Goal: Task Accomplishment & Management: Manage account settings

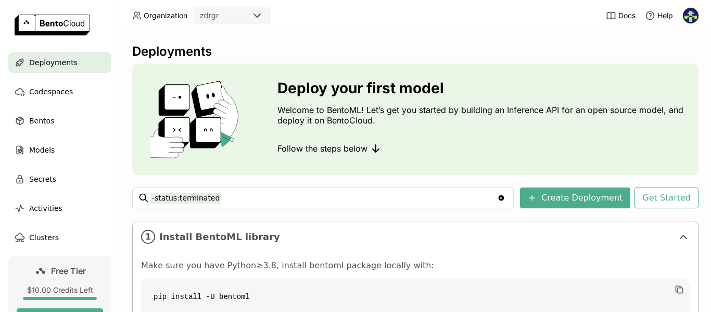
click at [501, 199] on icon "Clear value" at bounding box center [502, 198] width 6 height 6
click at [693, 17] on img at bounding box center [691, 16] width 16 height 16
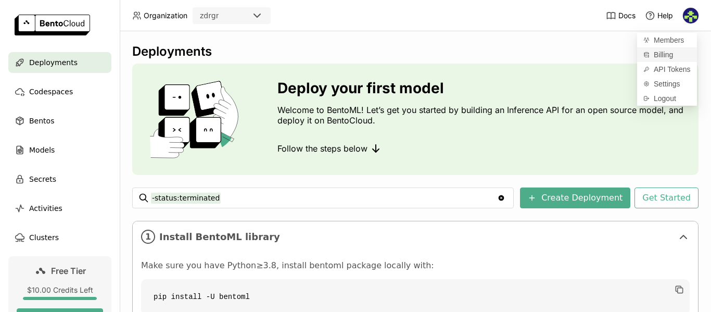
click at [658, 53] on span "Billing" at bounding box center [663, 54] width 19 height 9
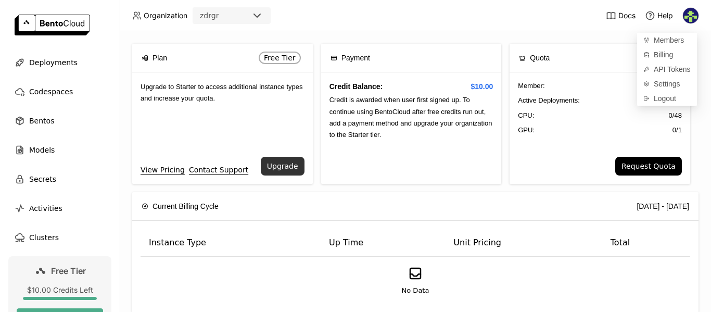
click at [283, 168] on button "Upgrade" at bounding box center [283, 166] width 44 height 19
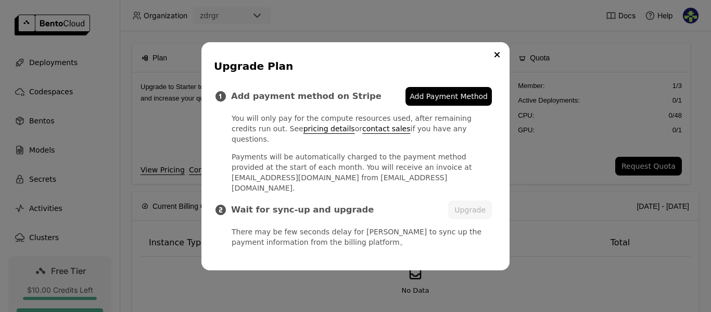
click at [445, 101] on span "Add Payment Method" at bounding box center [449, 96] width 78 height 10
click at [468, 203] on button "Upgrade" at bounding box center [470, 209] width 44 height 19
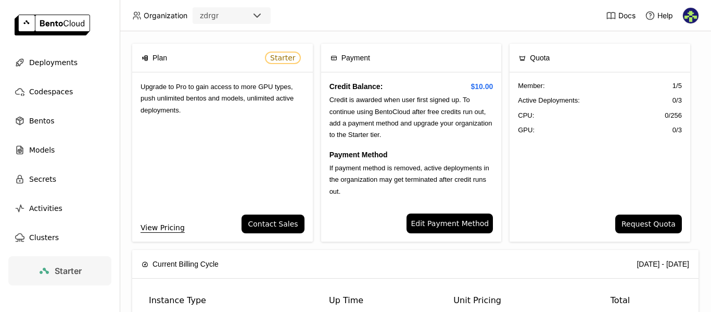
click at [695, 15] on img at bounding box center [691, 16] width 16 height 16
click at [665, 67] on span "API Tokens" at bounding box center [672, 69] width 37 height 9
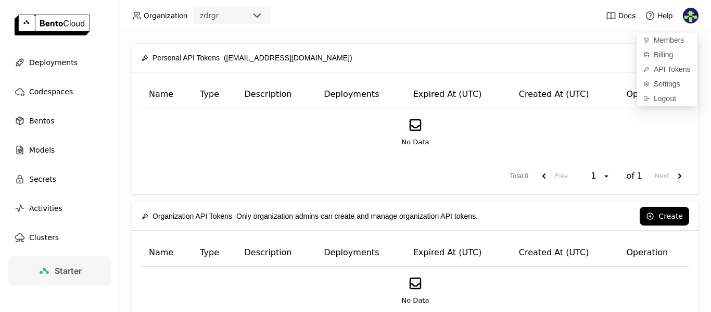
click at [594, 161] on div "Name Type Description Deployments Expired At (UTC) Created At (UTC) Operation N…" at bounding box center [415, 132] width 566 height 121
click at [666, 58] on button "Create" at bounding box center [664, 57] width 49 height 19
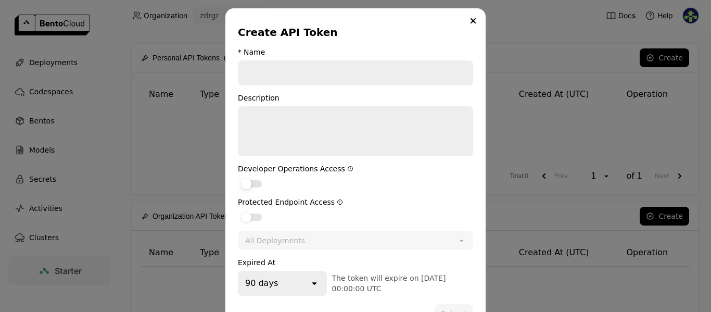
click at [251, 182] on div "dialog" at bounding box center [251, 183] width 21 height 7
click at [238, 177] on input "dialog" at bounding box center [238, 177] width 0 height 0
click at [253, 213] on div "dialog" at bounding box center [251, 216] width 21 height 7
click at [238, 210] on input "dialog" at bounding box center [238, 210] width 0 height 0
click at [277, 279] on div "90 days" at bounding box center [274, 283] width 70 height 23
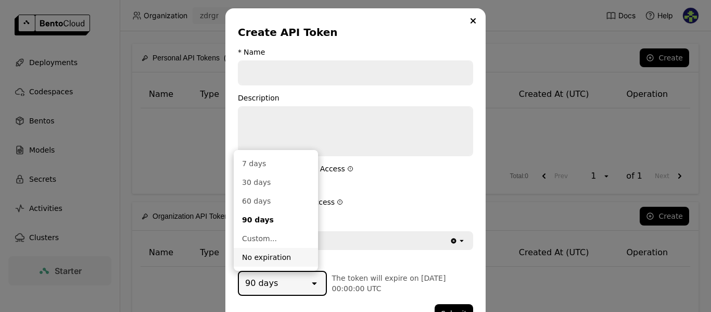
click at [271, 261] on div "No expiration" at bounding box center [276, 257] width 68 height 10
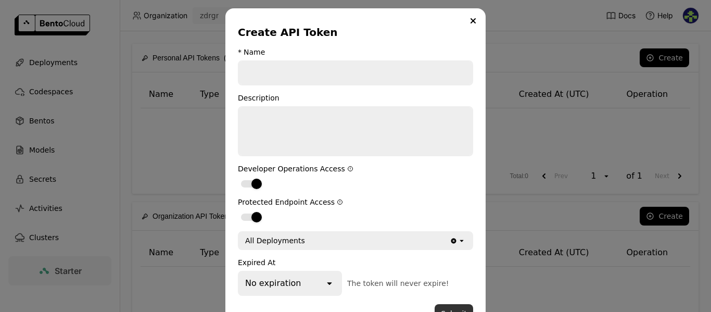
click at [456, 308] on button "Submit" at bounding box center [454, 313] width 39 height 19
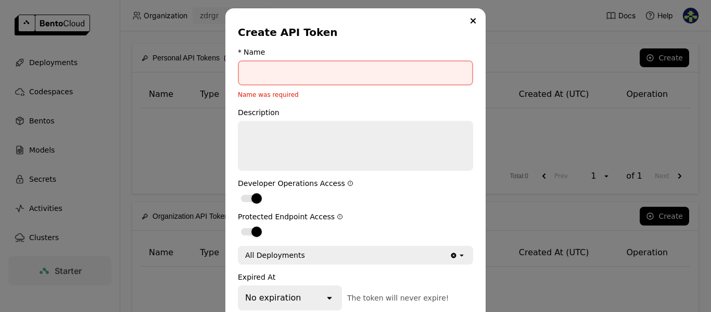
click at [321, 63] on input "dialog" at bounding box center [355, 72] width 233 height 23
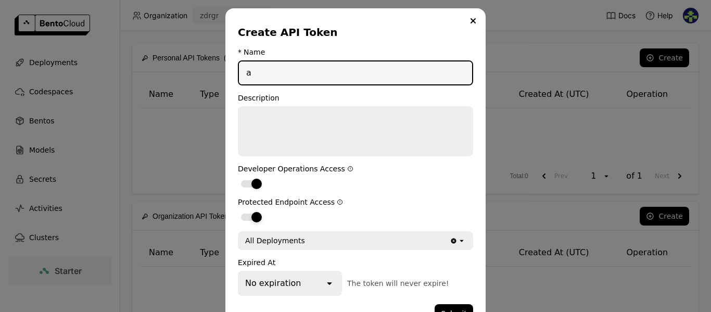
scroll to position [30, 0]
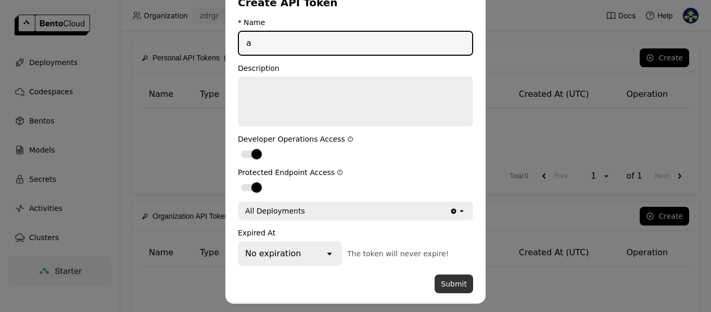
type input "a"
click at [451, 280] on button "Submit" at bounding box center [454, 283] width 39 height 19
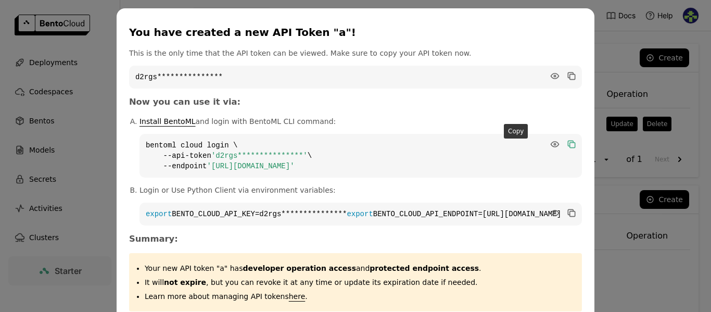
click at [568, 142] on icon "dialog" at bounding box center [570, 143] width 5 height 5
click at [147, 114] on div "**********" at bounding box center [355, 183] width 711 height 367
click at [64, 65] on div "**********" at bounding box center [355, 183] width 711 height 367
click at [574, 35] on div "**********" at bounding box center [355, 183] width 711 height 367
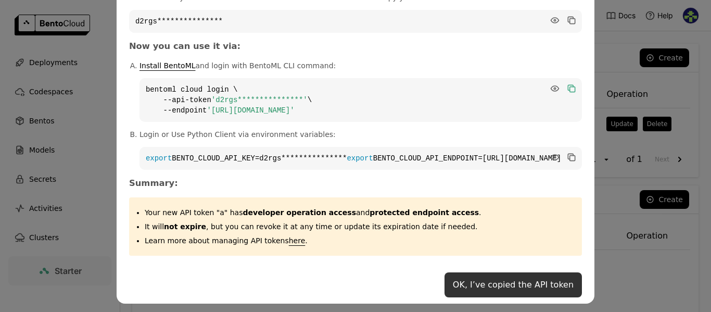
click at [498, 279] on button "OK, I’ve copied the API token" at bounding box center [512, 284] width 137 height 25
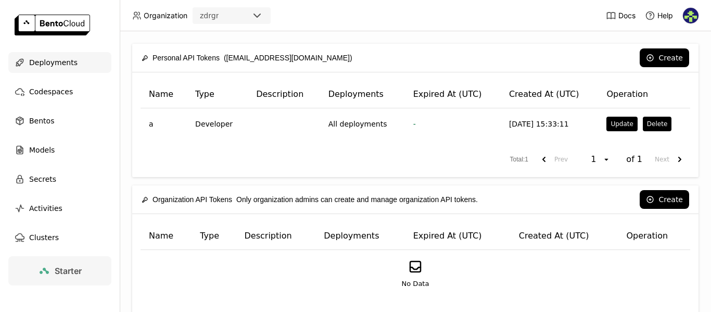
click at [67, 63] on span "Deployments" at bounding box center [53, 62] width 48 height 12
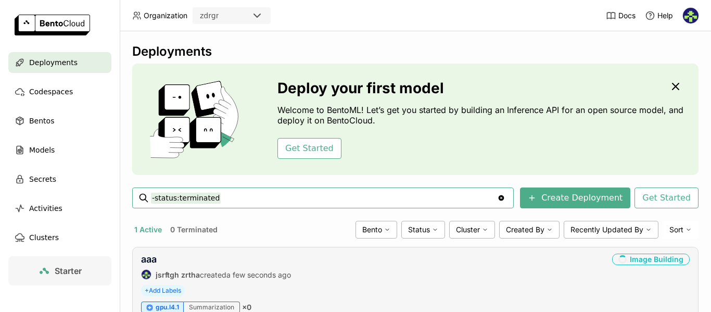
scroll to position [49, 0]
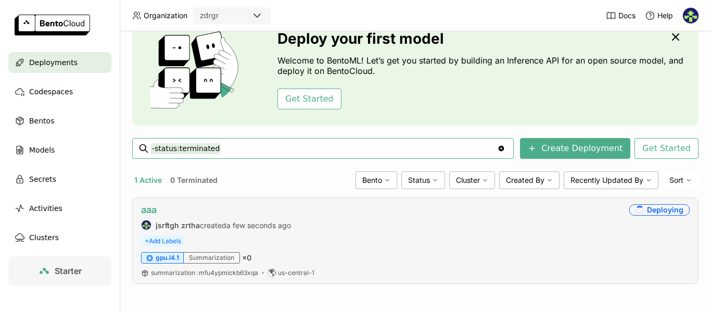
click at [150, 212] on link "aaa" at bounding box center [149, 209] width 16 height 11
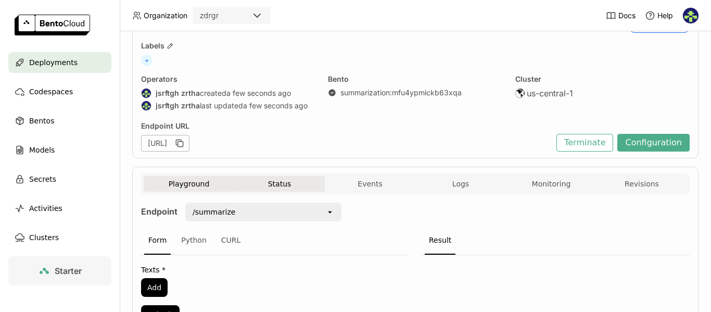
click at [275, 180] on button "Status" at bounding box center [279, 184] width 91 height 16
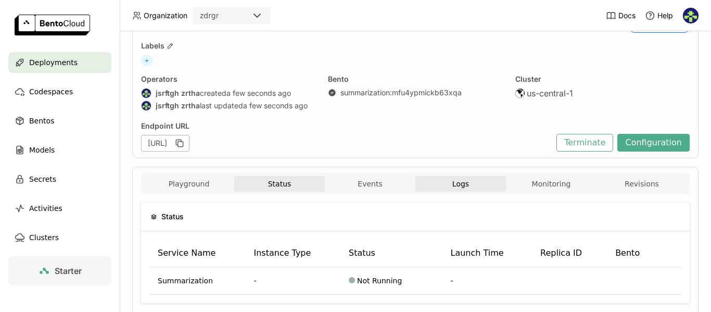
scroll to position [95, 0]
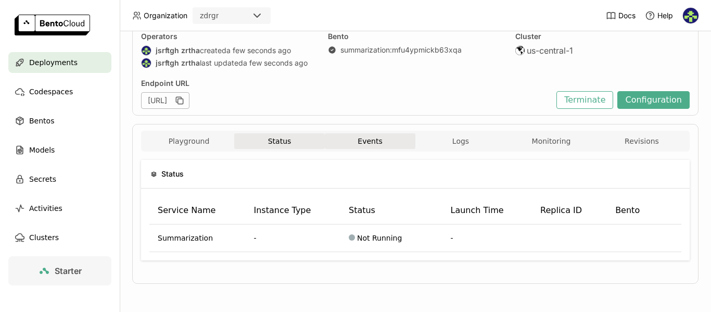
click at [362, 139] on button "Events" at bounding box center [370, 141] width 91 height 16
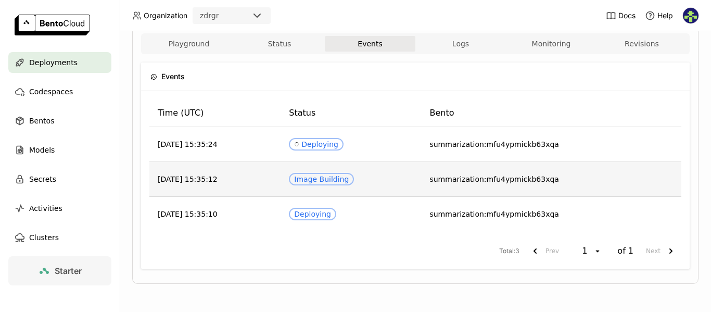
scroll to position [180, 0]
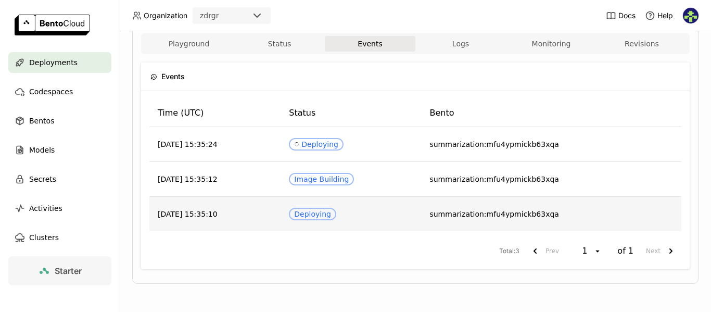
click at [402, 216] on td "Deploying" at bounding box center [351, 214] width 141 height 34
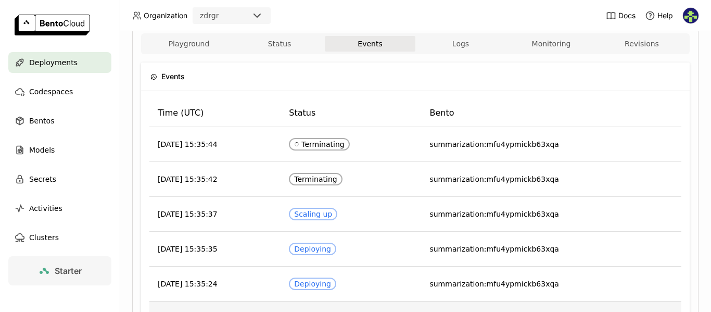
scroll to position [284, 0]
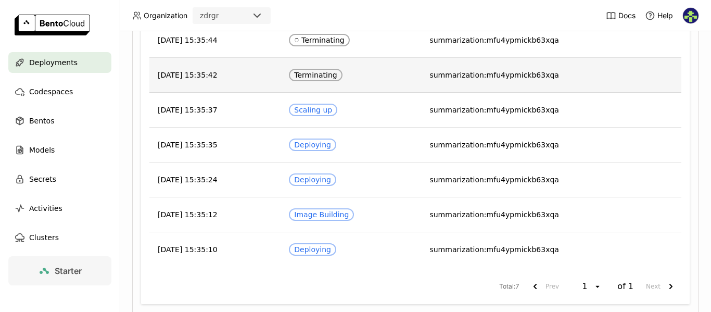
click at [377, 77] on td "Terminating" at bounding box center [351, 75] width 141 height 35
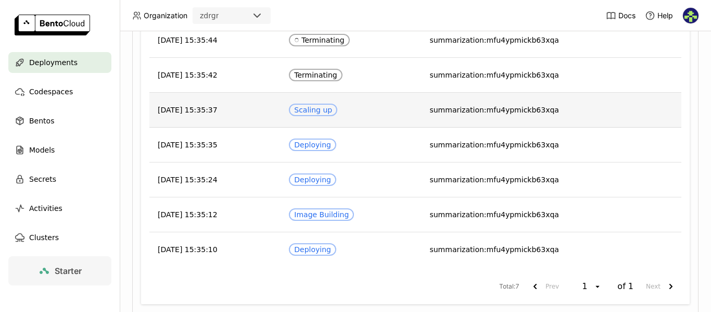
scroll to position [128, 0]
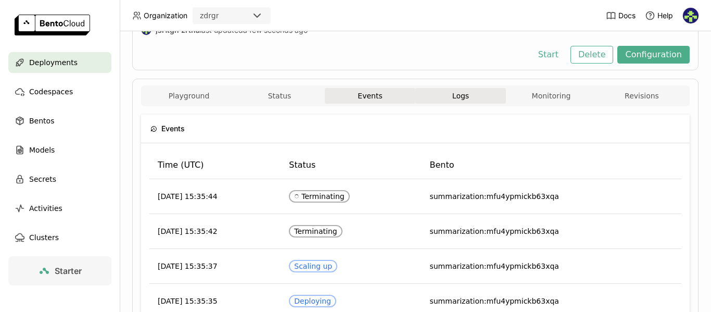
click at [447, 95] on button "Logs" at bounding box center [460, 96] width 91 height 16
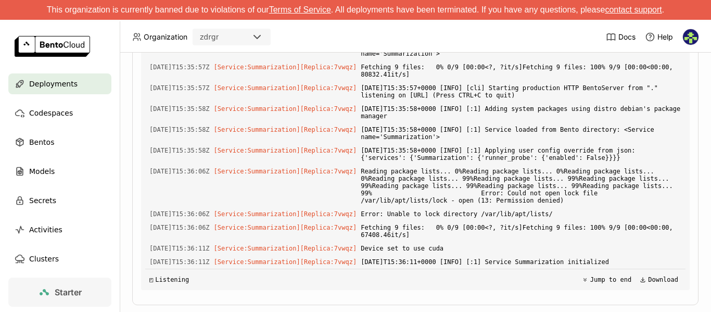
scroll to position [359, 0]
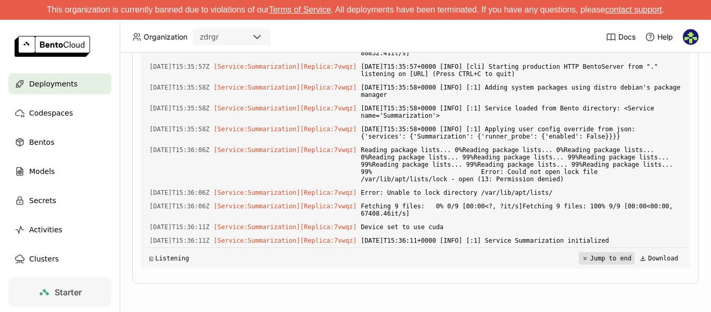
click at [597, 257] on button "Jump to end" at bounding box center [607, 258] width 56 height 12
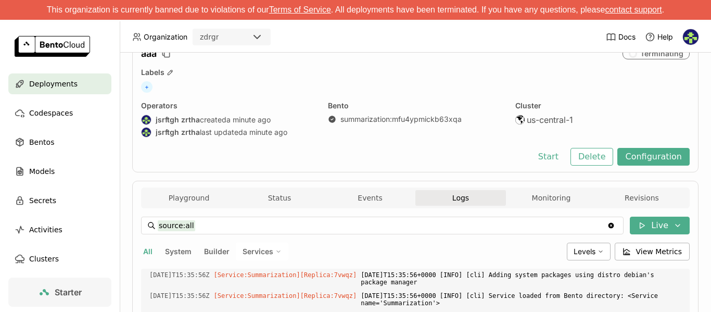
scroll to position [0, 0]
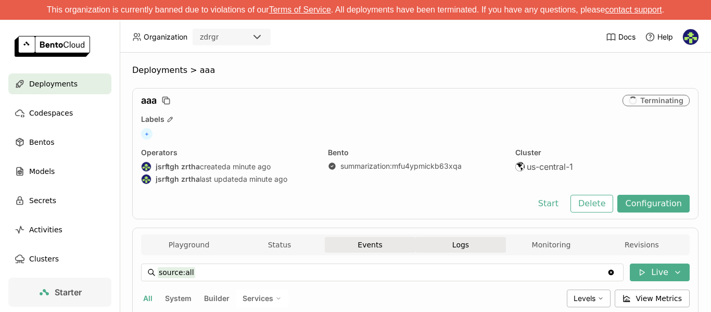
click at [362, 248] on button "Events" at bounding box center [370, 245] width 91 height 16
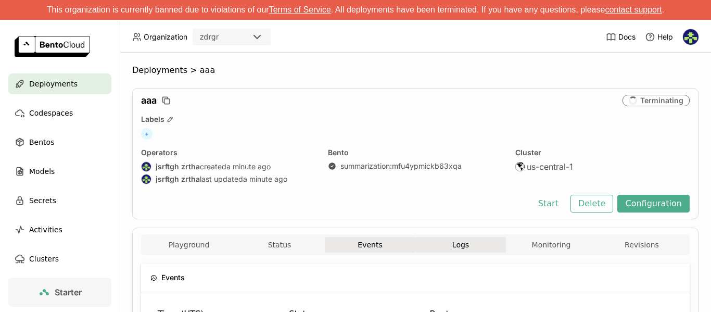
click at [456, 245] on span "Logs" at bounding box center [460, 244] width 17 height 9
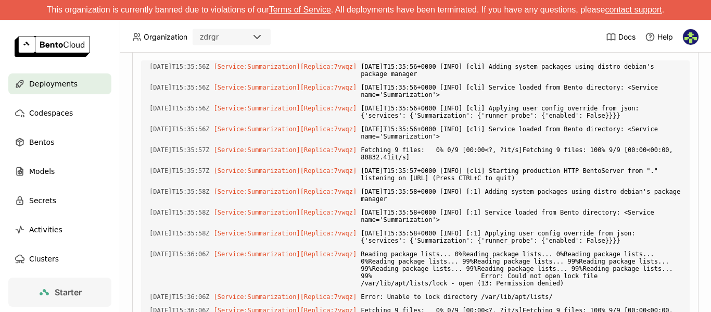
scroll to position [203, 0]
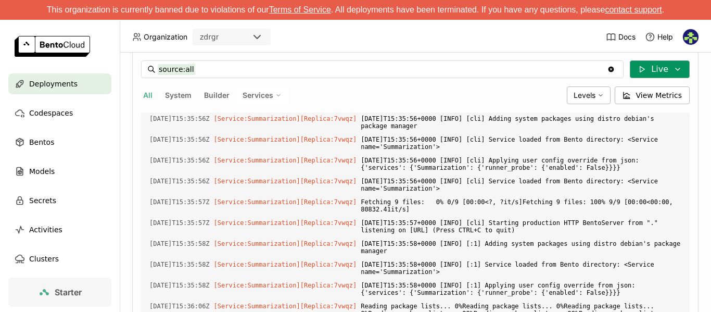
click at [647, 67] on button "Live" at bounding box center [660, 69] width 60 height 18
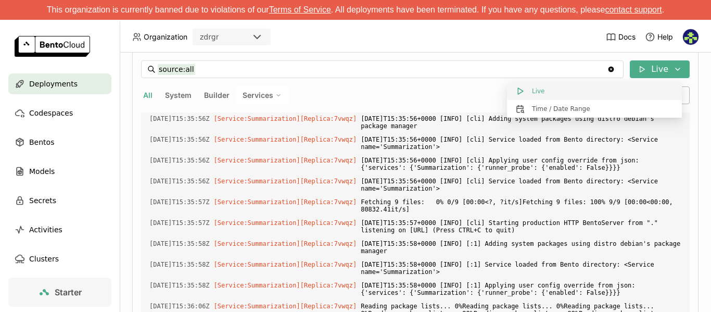
click at [598, 92] on button "Live" at bounding box center [594, 91] width 175 height 18
